Goal: Information Seeking & Learning: Learn about a topic

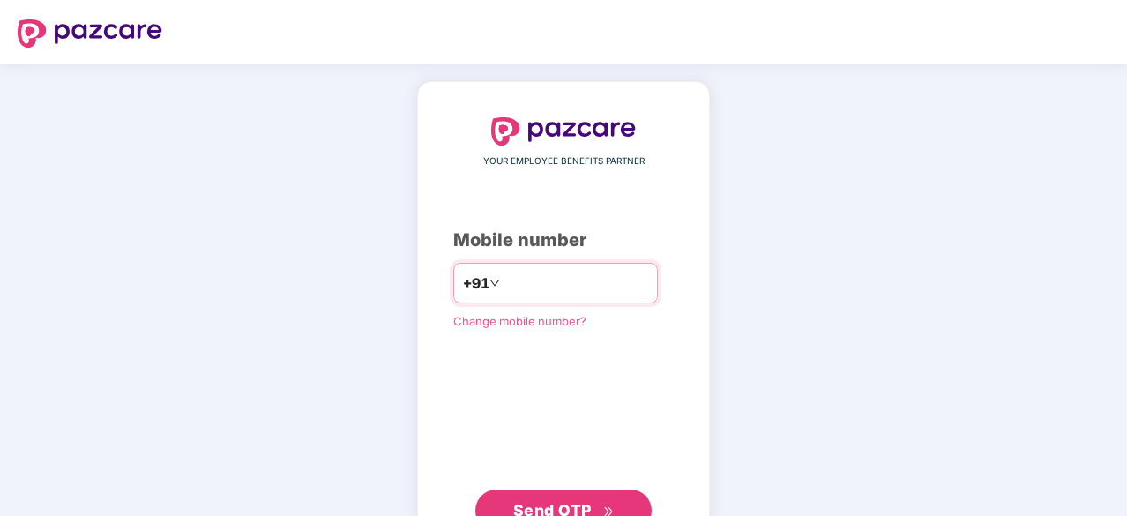
click at [520, 276] on input "number" at bounding box center [575, 283] width 145 height 28
type input "**********"
click at [554, 489] on button "Send OTP" at bounding box center [563, 510] width 176 height 42
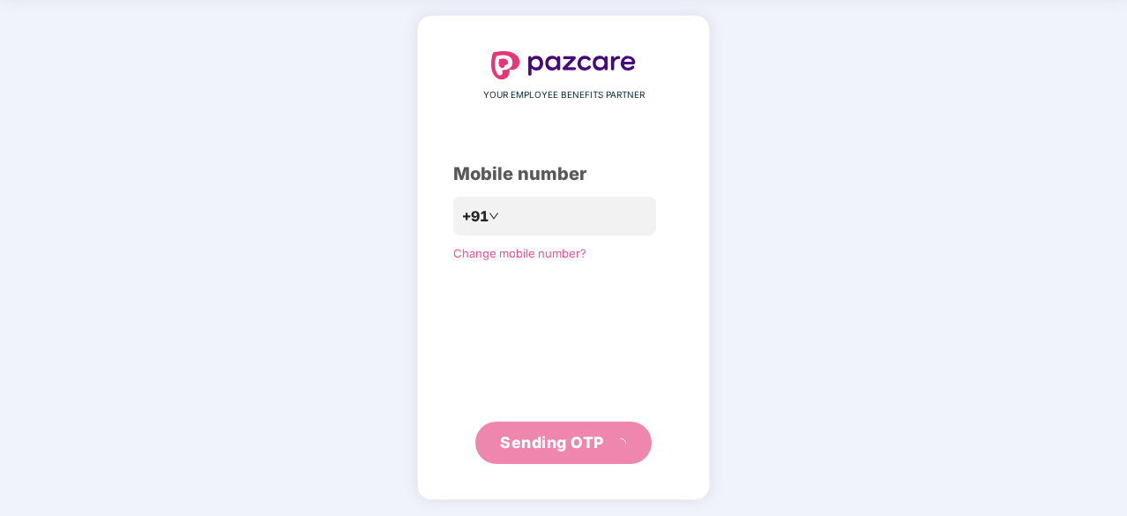
scroll to position [58, 0]
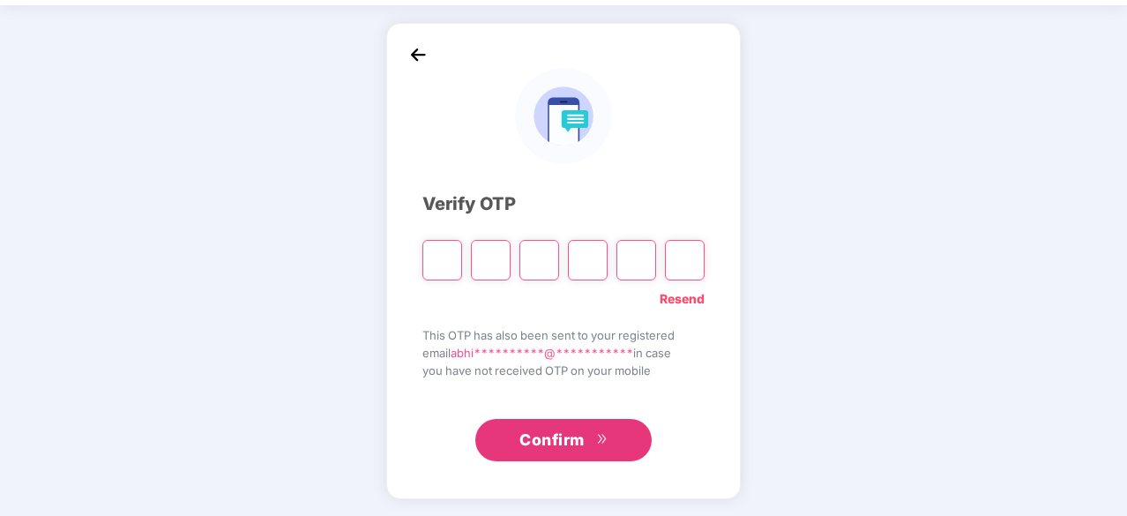
type input "*"
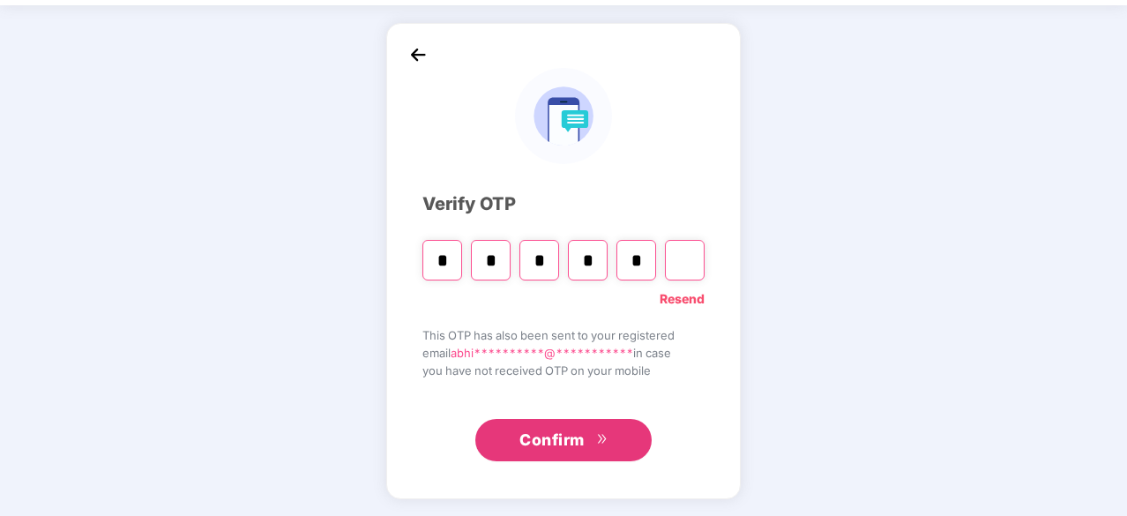
type input "*"
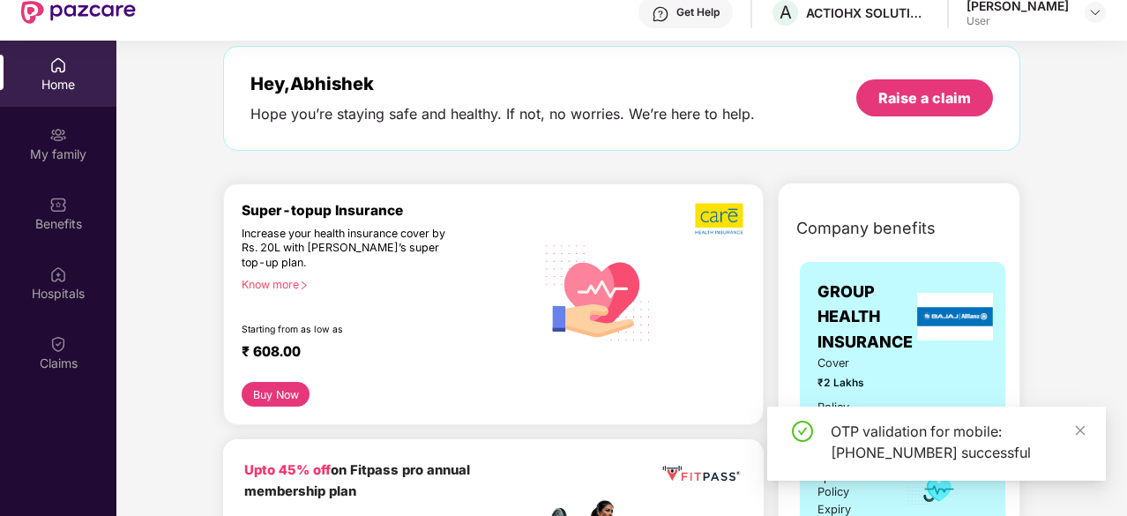
scroll to position [0, 0]
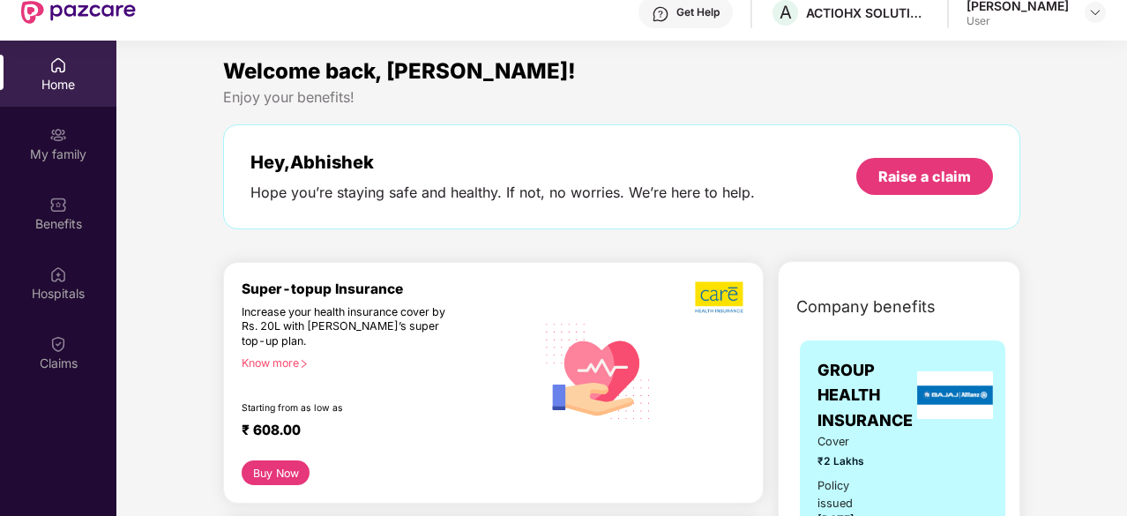
click at [1100, 22] on div at bounding box center [1094, 12] width 21 height 21
click at [1095, 15] on img at bounding box center [1095, 12] width 14 height 14
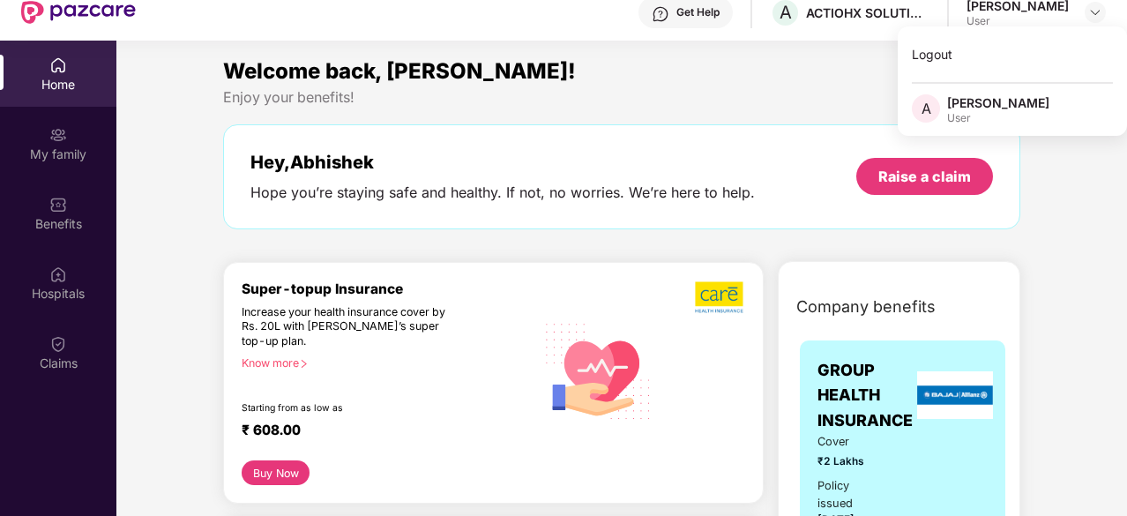
click at [730, 145] on div "Hey, [PERSON_NAME] you’re staying safe and healthy. If not, no worries. We’re h…" at bounding box center [621, 176] width 797 height 105
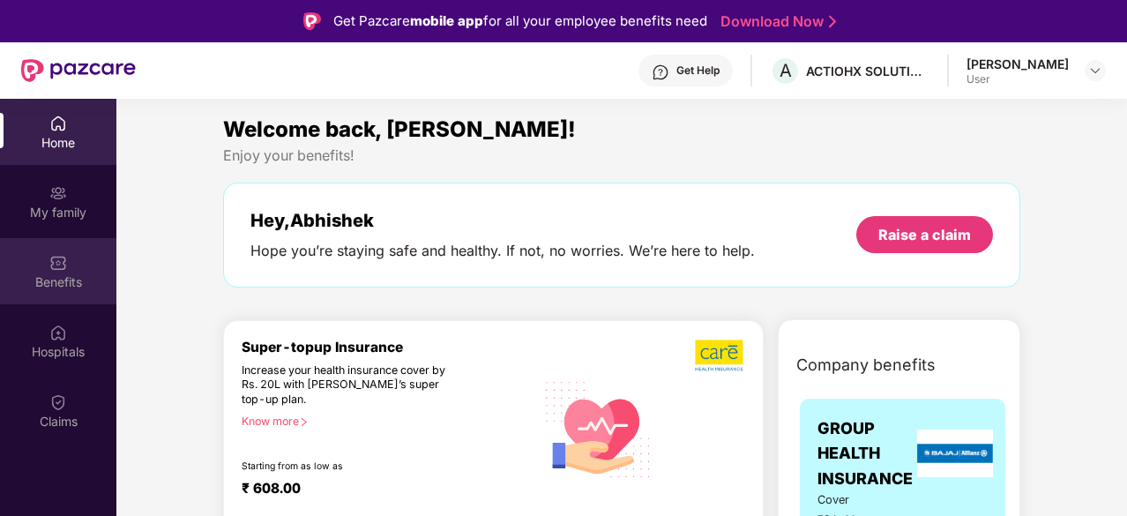
click at [63, 281] on div "Benefits" at bounding box center [58, 282] width 116 height 18
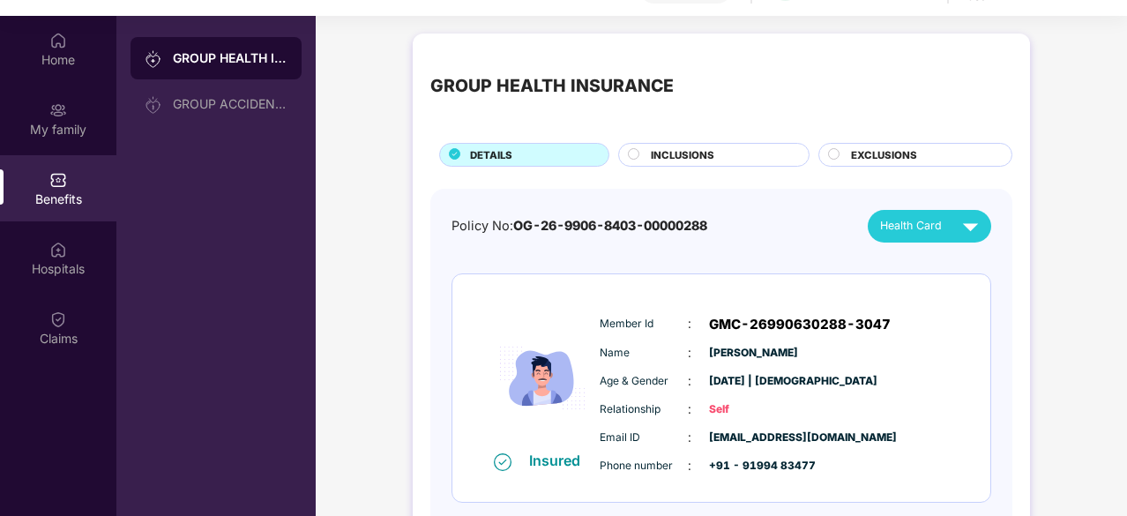
click at [698, 151] on span "INCLUSIONS" at bounding box center [682, 155] width 63 height 16
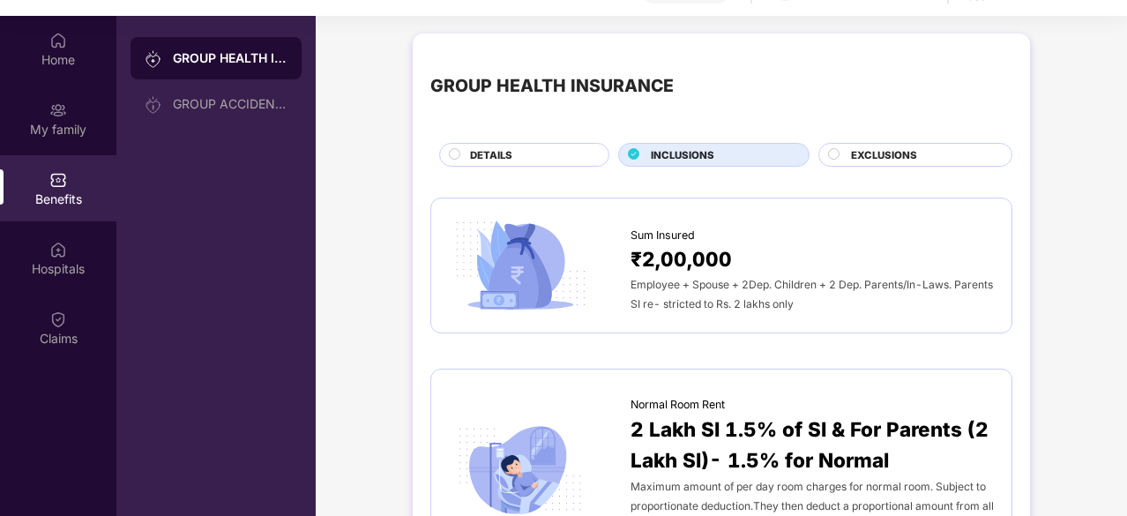
click at [889, 140] on div "GROUP HEALTH INSURANCE DETAILS INCLUSIONS EXCLUSIONS" at bounding box center [721, 108] width 582 height 115
click at [562, 155] on div "DETAILS" at bounding box center [530, 156] width 138 height 19
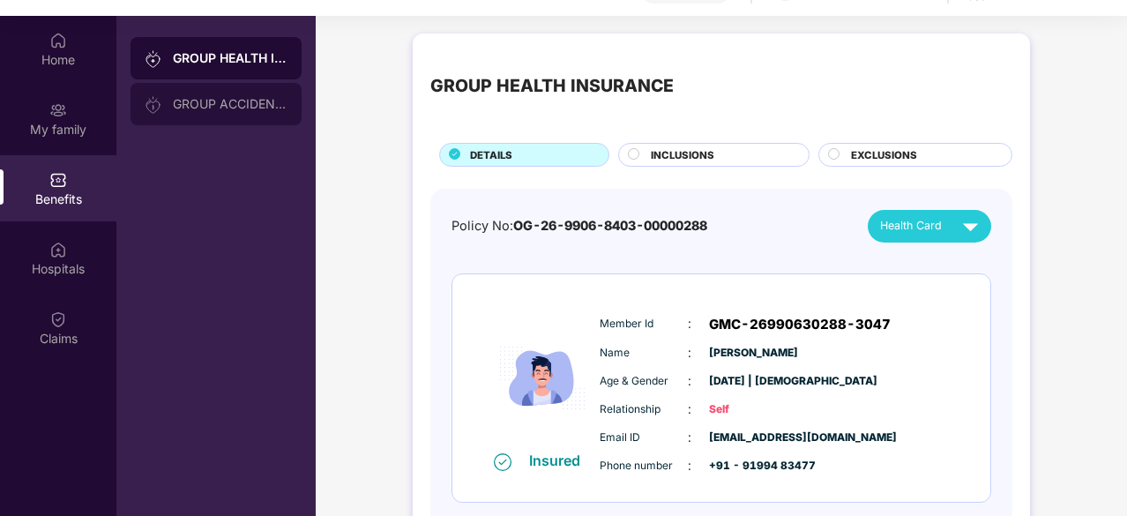
click at [225, 112] on div "GROUP ACCIDENTAL INSURANCE" at bounding box center [215, 104] width 171 height 42
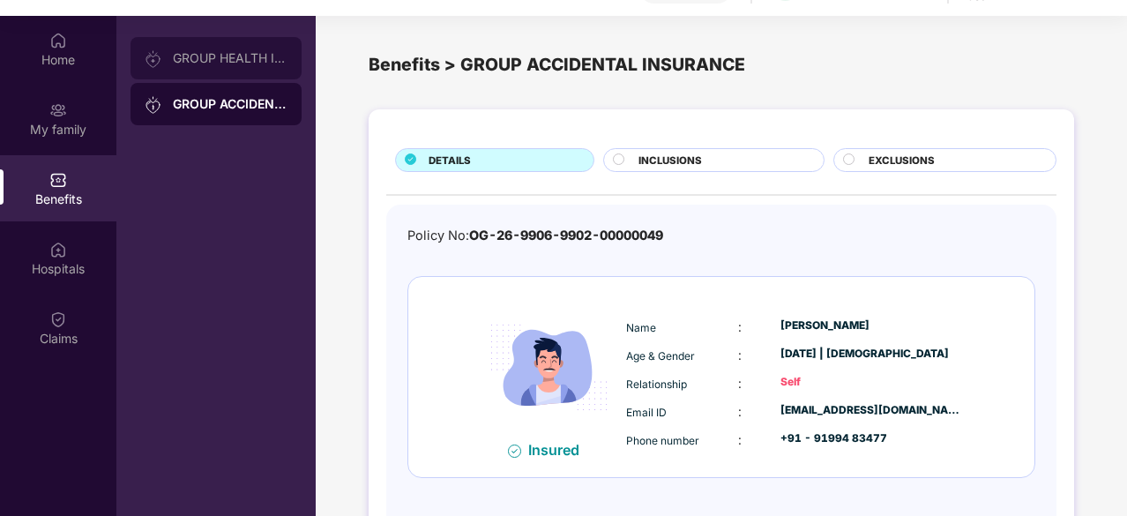
click at [209, 62] on div "GROUP HEALTH INSURANCE" at bounding box center [230, 58] width 115 height 14
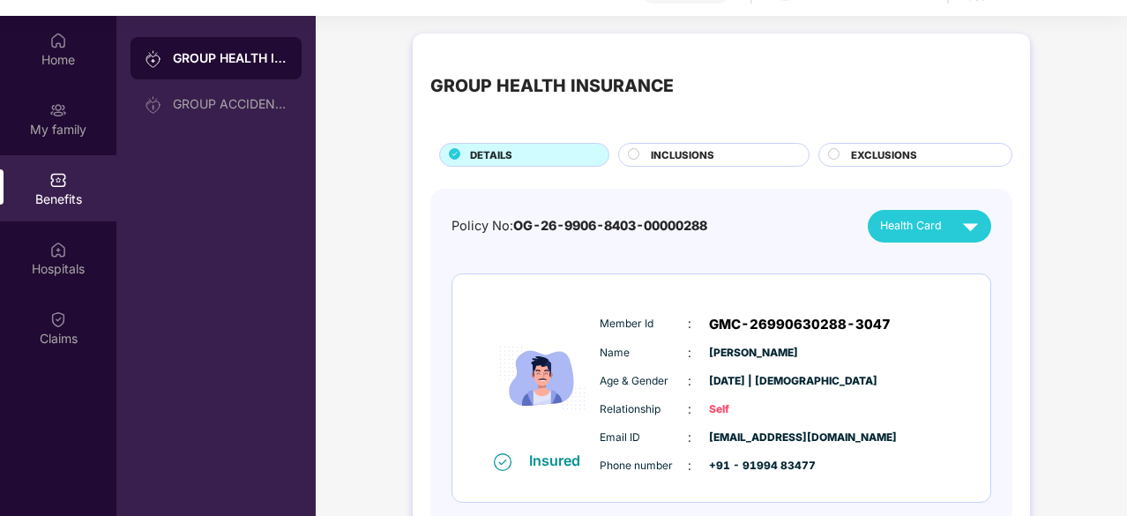
drag, startPoint x: 753, startPoint y: 325, endPoint x: 837, endPoint y: 331, distance: 84.8
click at [844, 335] on div "Member Id : GMC-26990630288-3047 Name : [PERSON_NAME] Age & Gender : [DATE] | […" at bounding box center [774, 395] width 359 height 180
click at [816, 318] on span "GMC-26990630288-3047" at bounding box center [800, 324] width 182 height 21
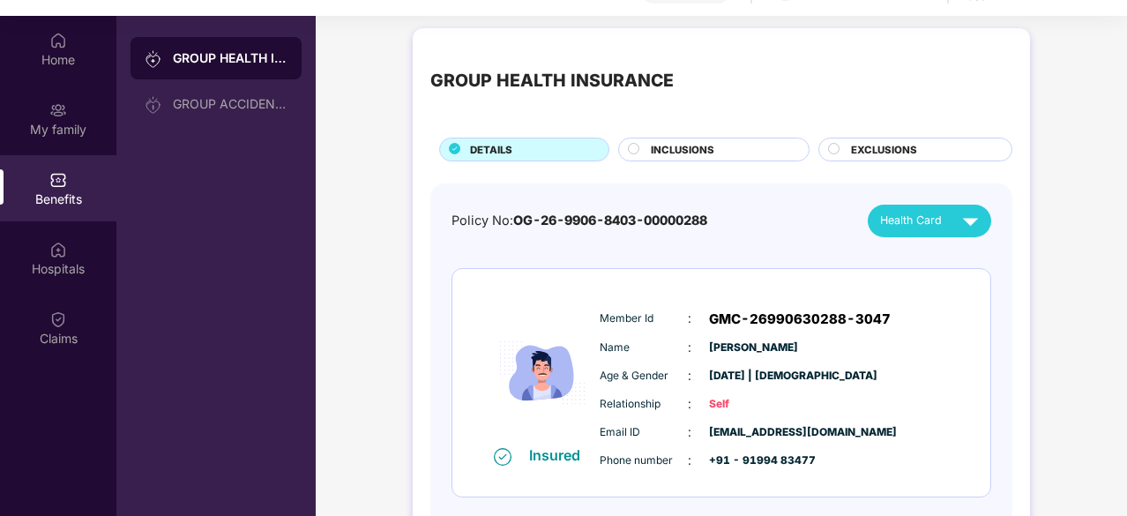
scroll to position [4, 0]
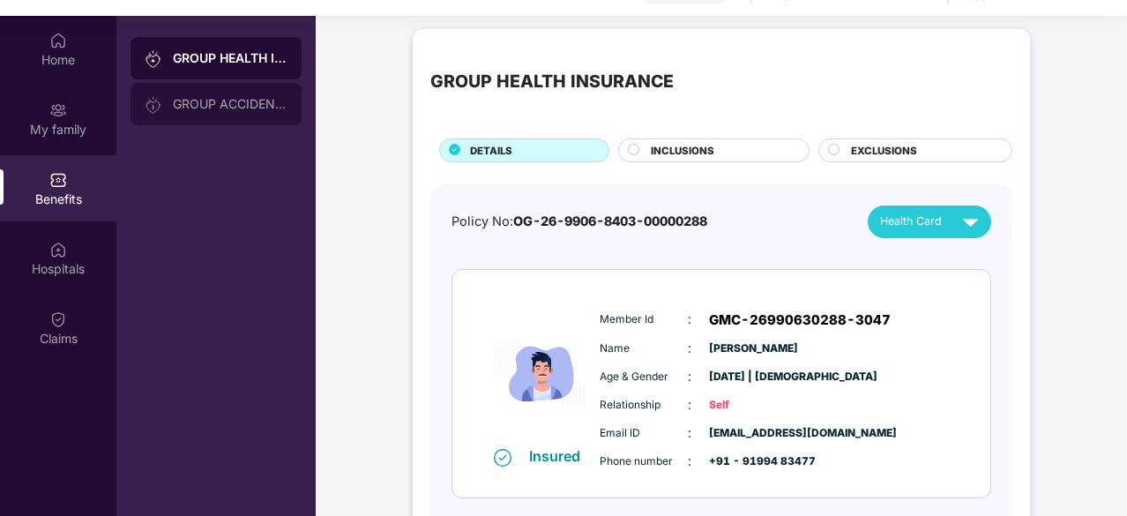
click at [261, 112] on div "GROUP ACCIDENTAL INSURANCE" at bounding box center [215, 104] width 171 height 42
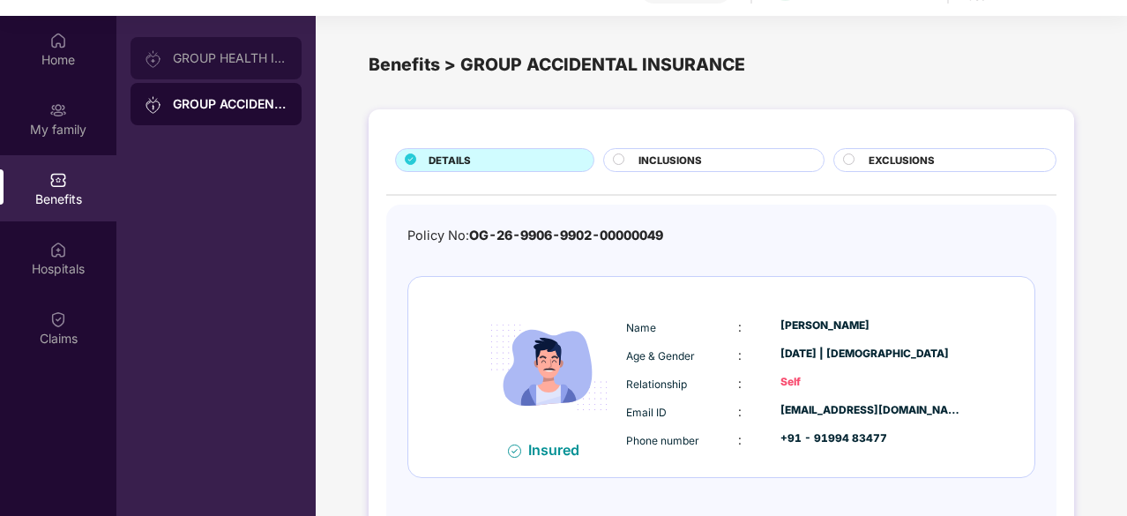
click at [246, 71] on div "GROUP HEALTH INSURANCE" at bounding box center [215, 58] width 171 height 42
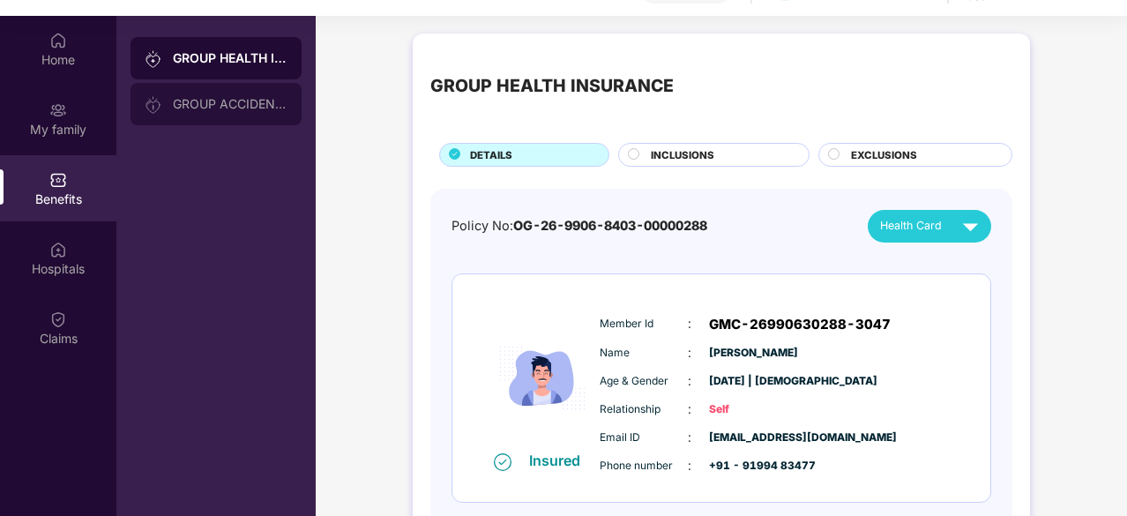
click at [218, 99] on div "GROUP ACCIDENTAL INSURANCE" at bounding box center [230, 104] width 115 height 14
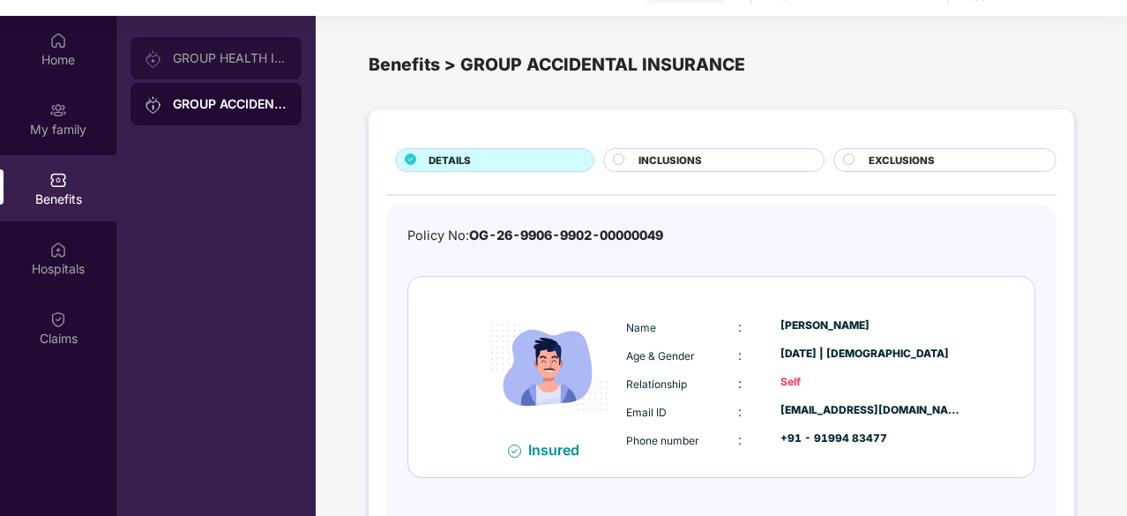
click at [209, 57] on div "GROUP HEALTH INSURANCE" at bounding box center [230, 58] width 115 height 14
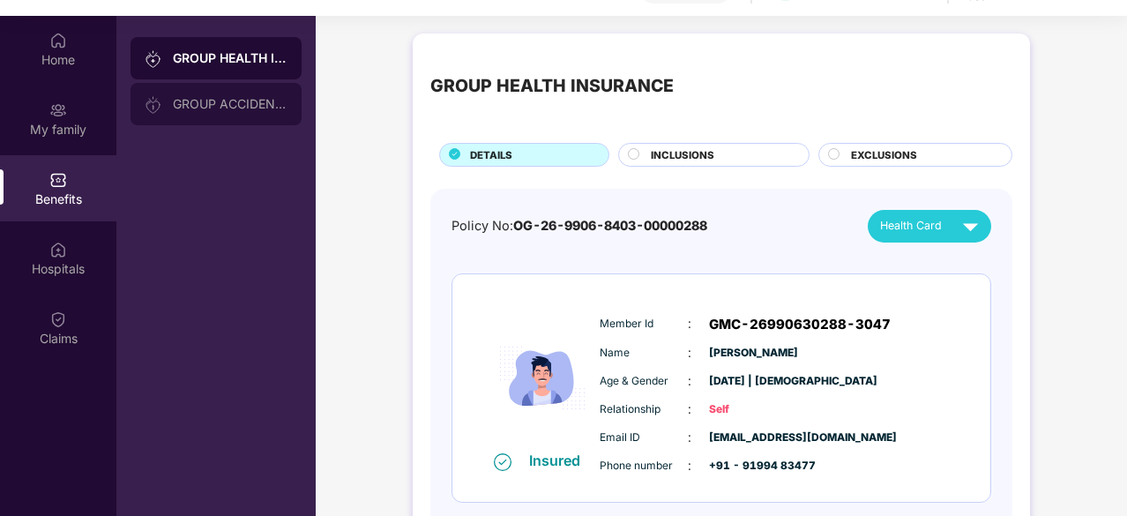
click at [227, 112] on div "GROUP ACCIDENTAL INSURANCE" at bounding box center [215, 104] width 171 height 42
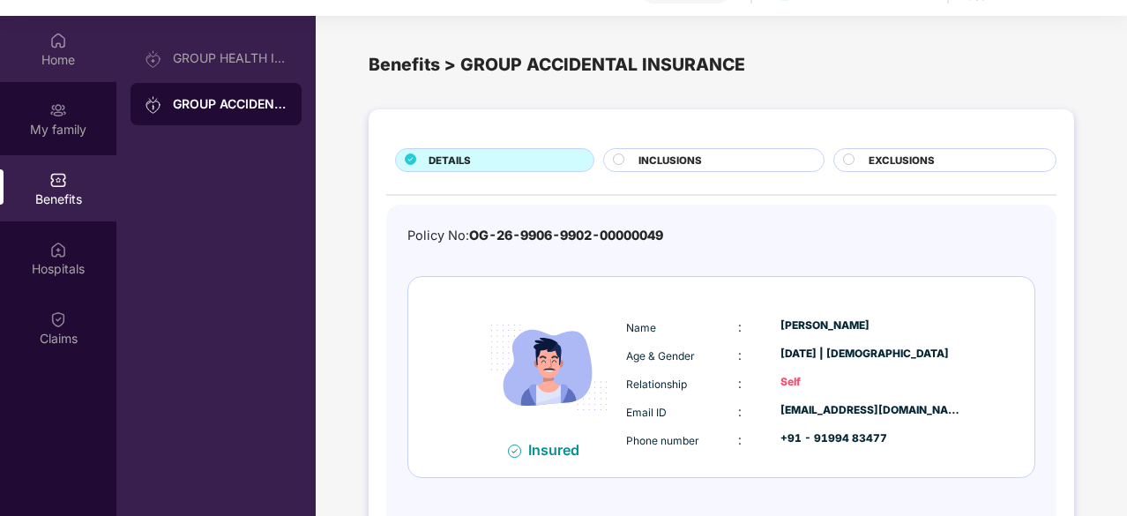
click at [69, 73] on div "Home" at bounding box center [58, 49] width 116 height 66
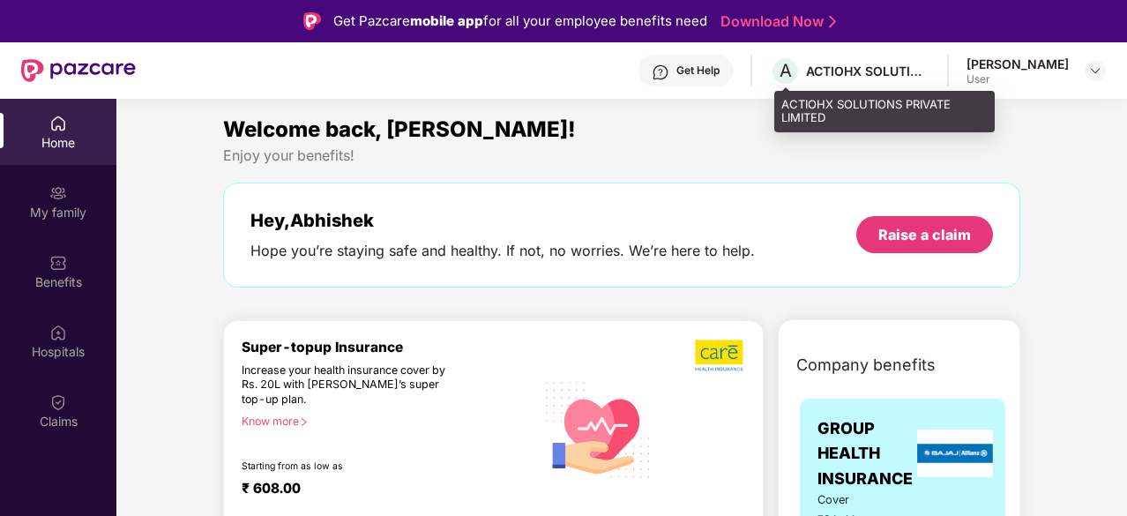
click at [848, 76] on div "ACTIOHX SOLUTIONS PRIVATE LIMITED" at bounding box center [867, 71] width 123 height 17
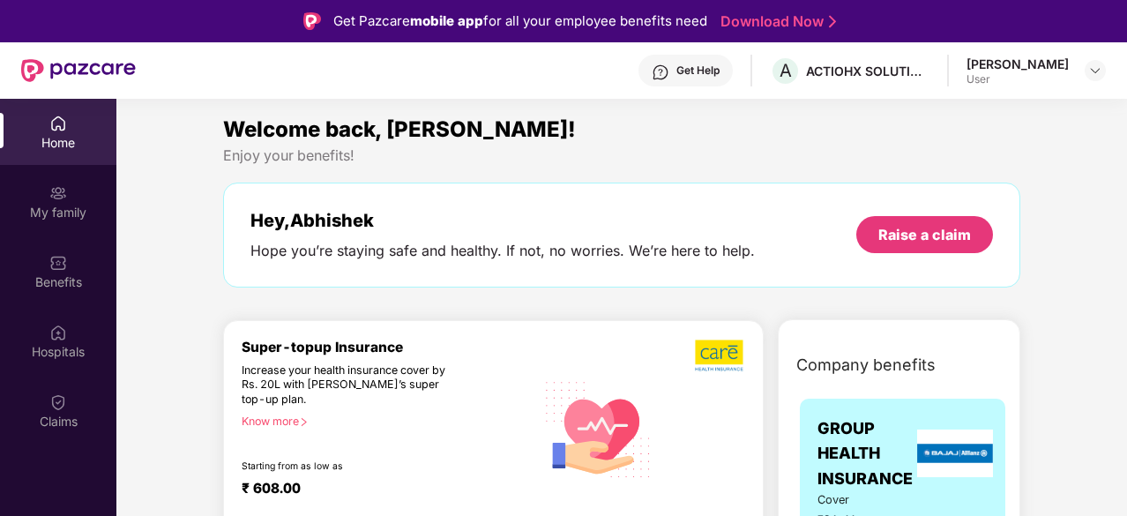
click at [680, 77] on div "Get Help" at bounding box center [697, 70] width 43 height 14
click at [950, 152] on div "Enjoy your benefits!" at bounding box center [621, 155] width 797 height 19
